Goal: Transaction & Acquisition: Purchase product/service

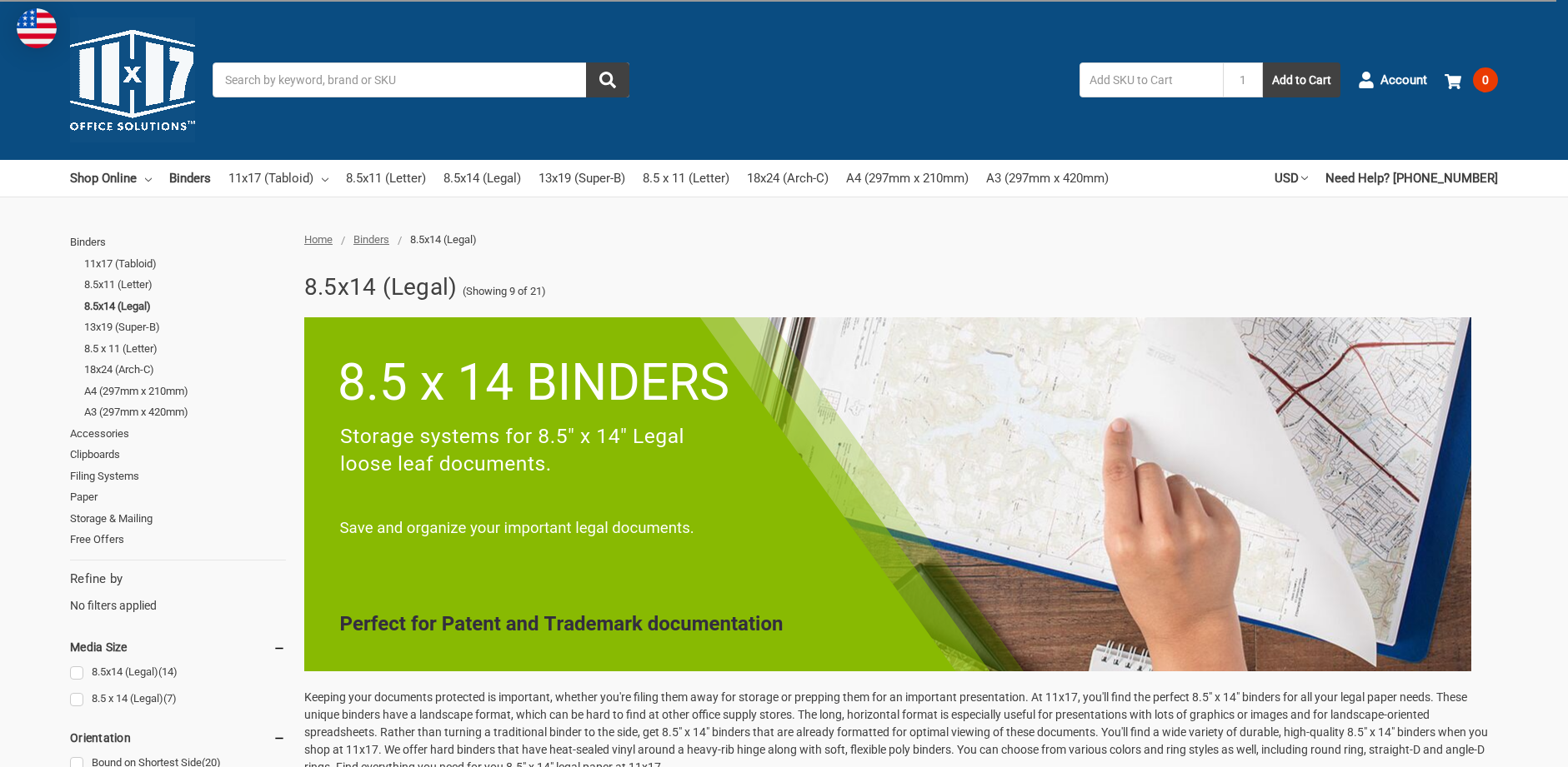
scroll to position [613, 0]
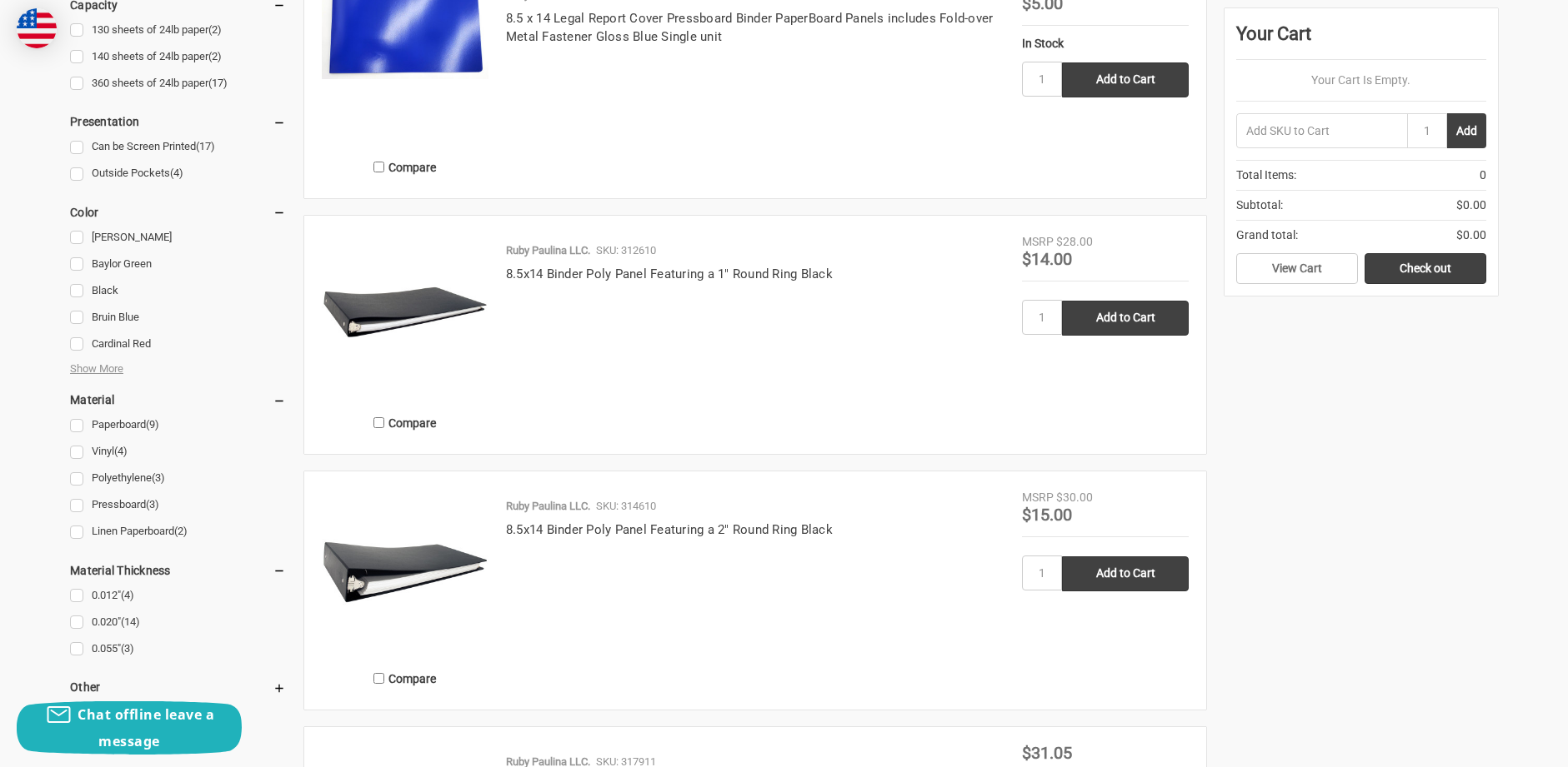
scroll to position [1173, 0]
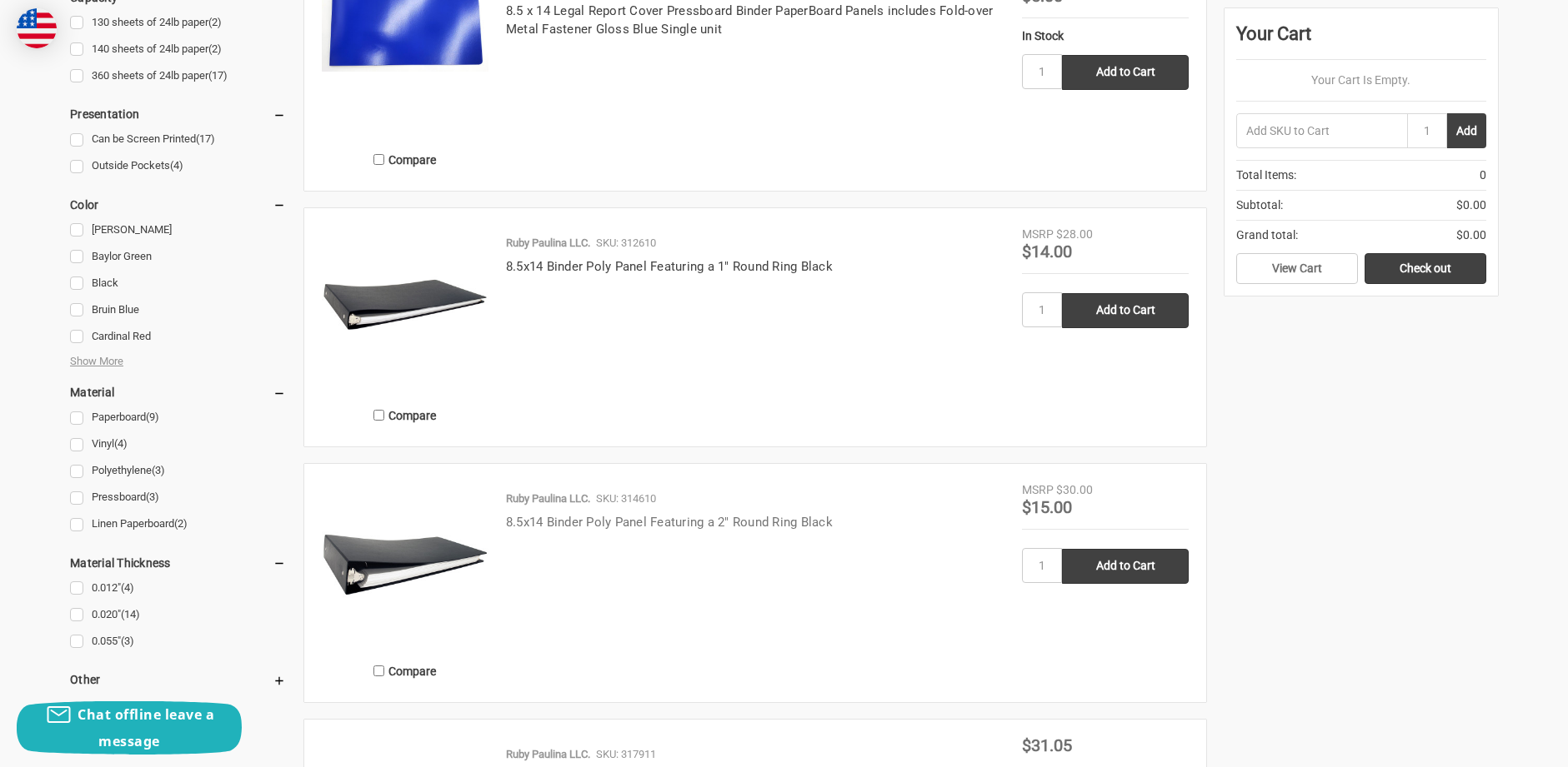
click at [604, 522] on link "8.5x14 Binder Poly Panel Featuring a 2" Round Ring Black" at bounding box center [670, 523] width 327 height 15
